Goal: Task Accomplishment & Management: Manage account settings

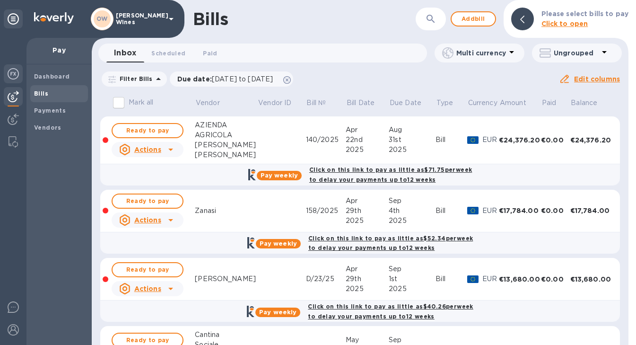
click at [14, 78] on img at bounding box center [13, 73] width 11 height 11
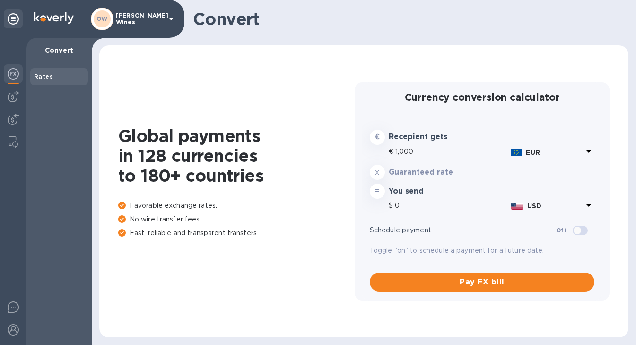
type input "1,179.4"
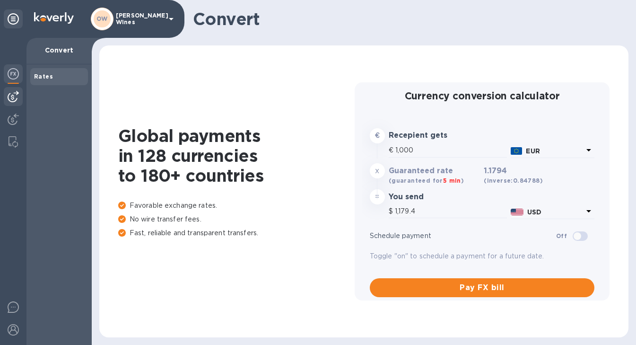
click at [15, 104] on div at bounding box center [13, 96] width 19 height 19
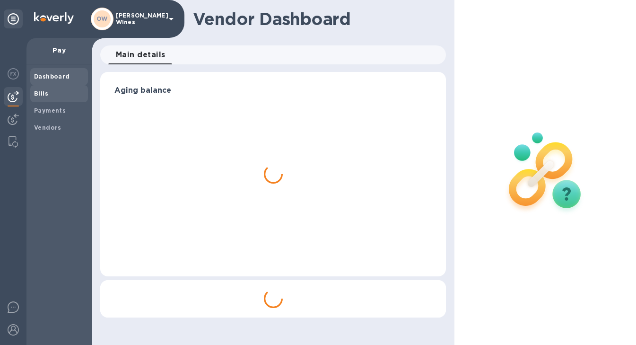
click at [43, 93] on b "Bills" at bounding box center [41, 93] width 14 height 7
